Goal: Transaction & Acquisition: Book appointment/travel/reservation

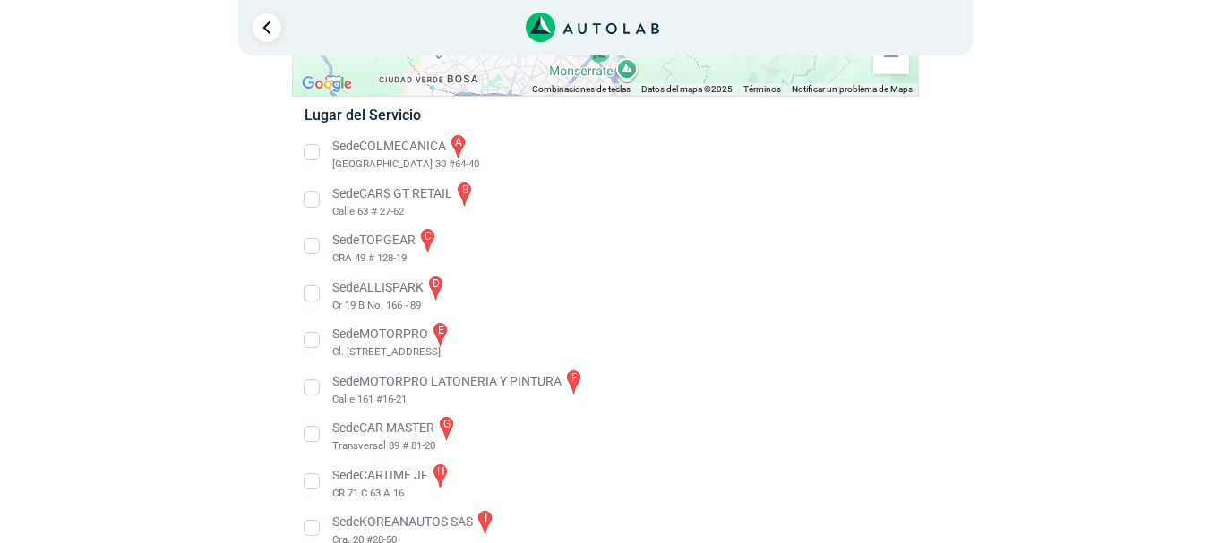
click at [313, 245] on li "Sede TOPGEAR c CRA 49 # 128-19" at bounding box center [605, 247] width 628 height 40
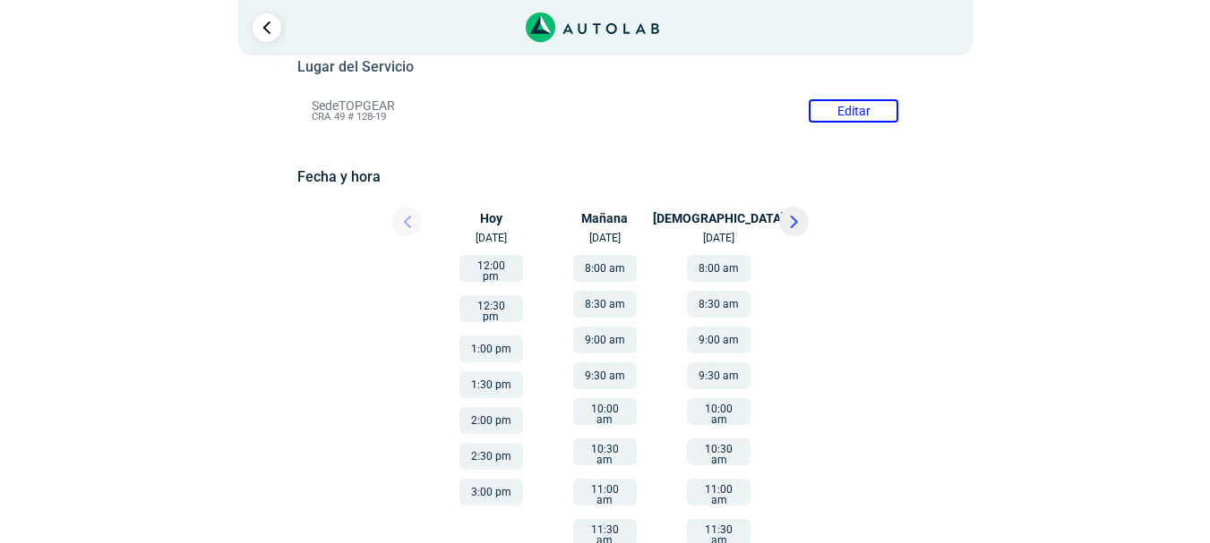
scroll to position [179, 0]
click at [799, 223] on button at bounding box center [794, 220] width 30 height 30
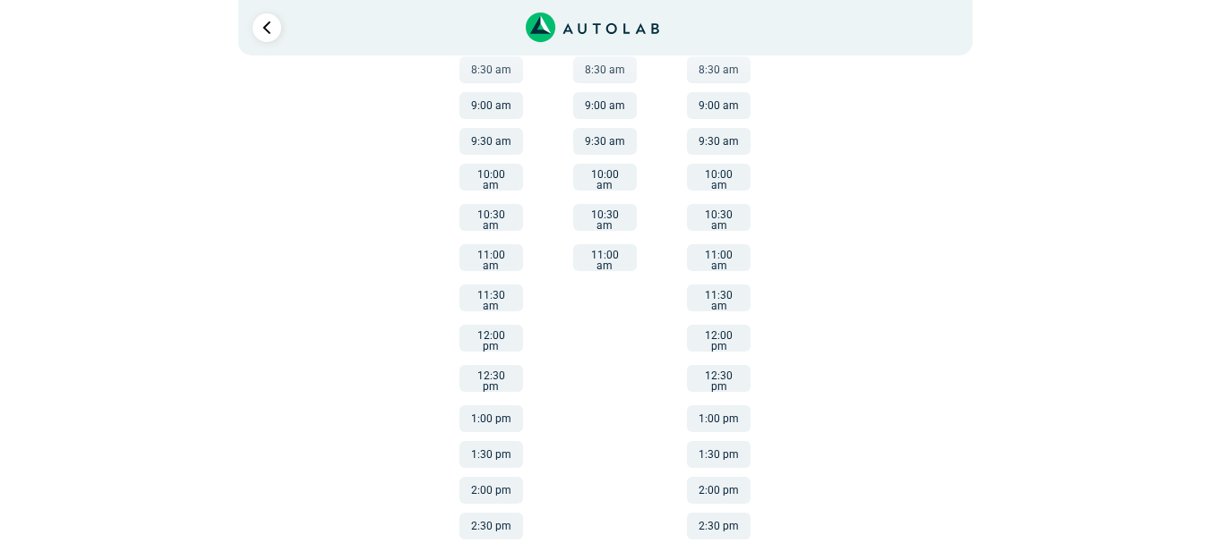
scroll to position [441, 0]
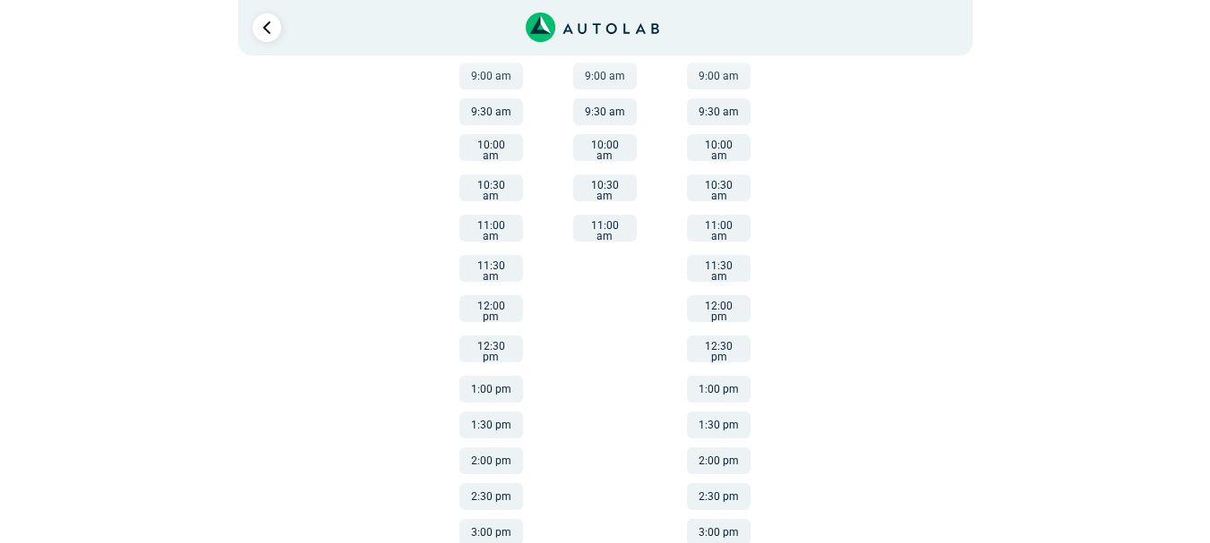
click at [486, 519] on button "3:00 pm" at bounding box center [491, 532] width 64 height 27
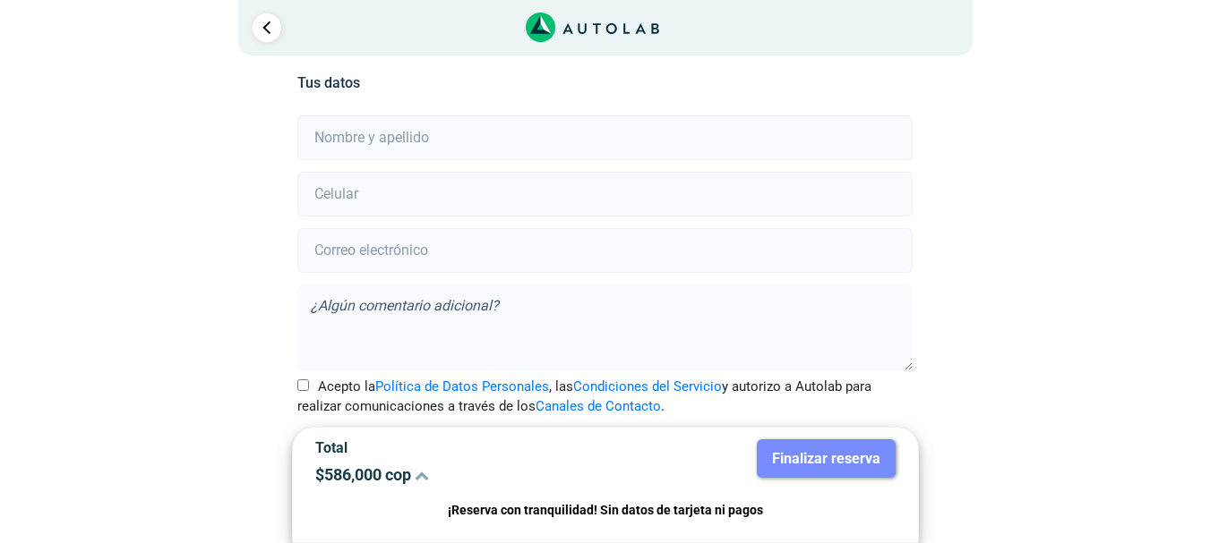
scroll to position [398, 0]
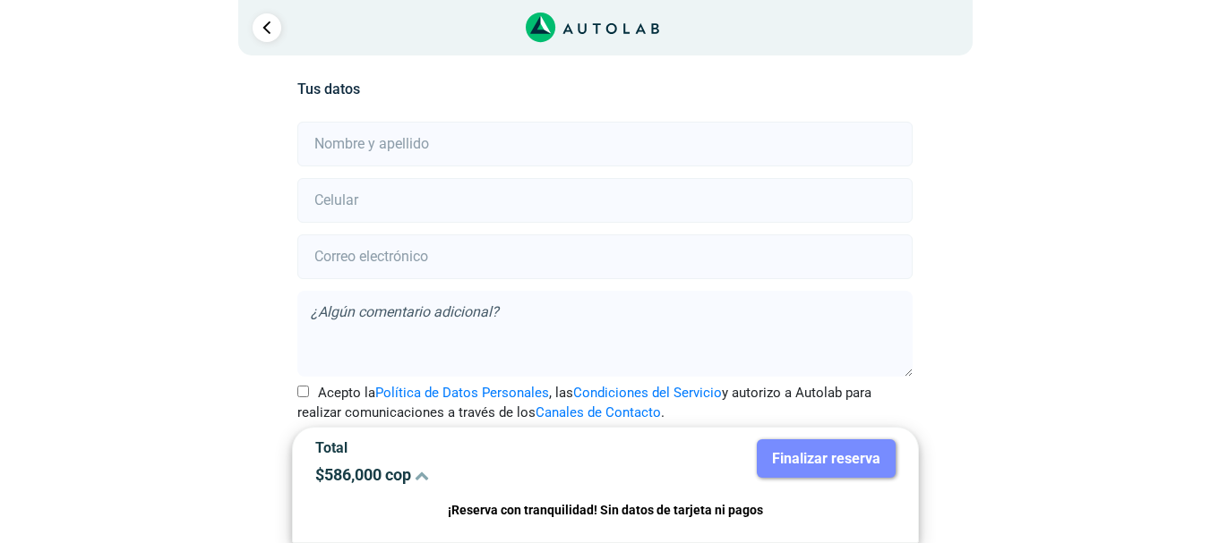
click at [509, 156] on input "text" at bounding box center [604, 144] width 615 height 45
type input "[PERSON_NAME]"
type input "3108172566"
type input "[EMAIL_ADDRESS][DOMAIN_NAME]"
click at [297, 393] on input "Acepto la Política de Datos Personales , las Condiciones del Servicio y autoriz…" at bounding box center [303, 392] width 12 height 12
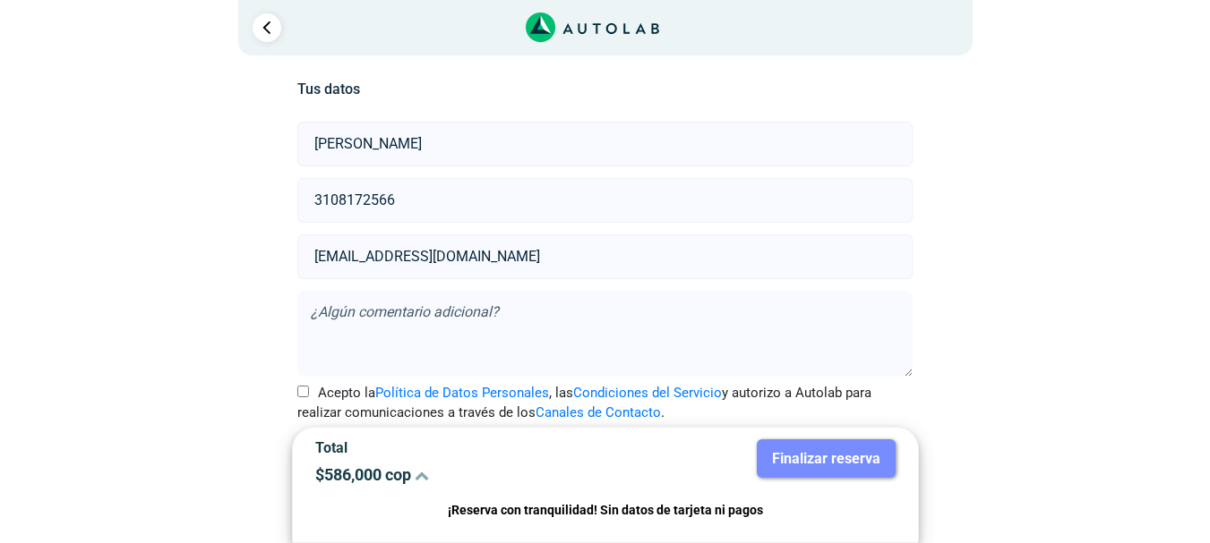
checkbox input "true"
click at [392, 312] on textarea at bounding box center [604, 334] width 615 height 86
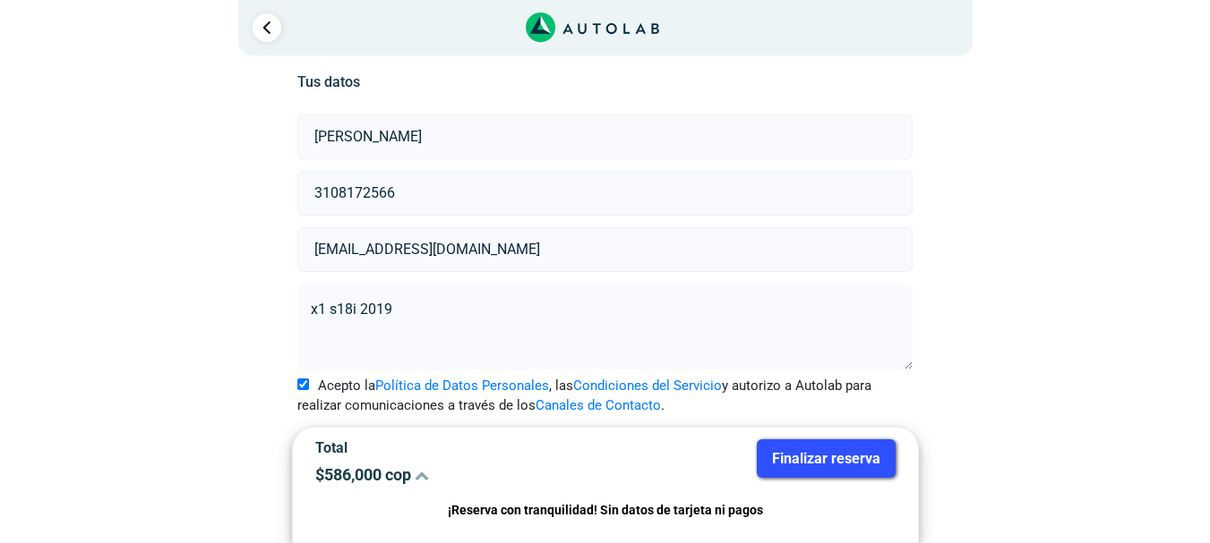
scroll to position [406, 0]
type textarea "x1 s18i 2019"
click at [831, 458] on button "Finalizar reserva" at bounding box center [826, 459] width 139 height 38
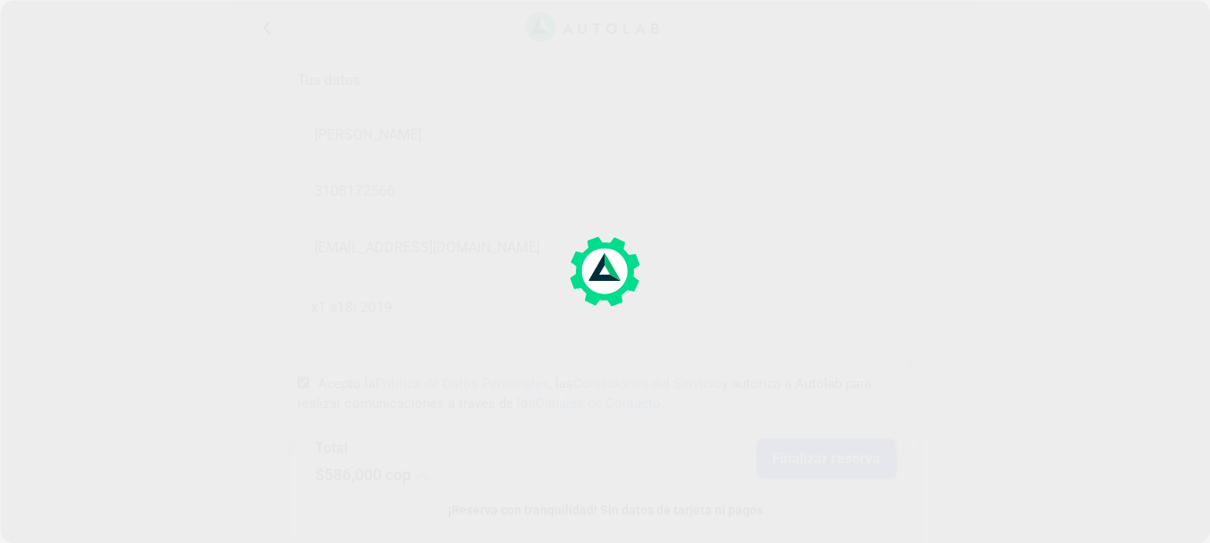
scroll to position [0, 0]
